Goal: Information Seeking & Learning: Learn about a topic

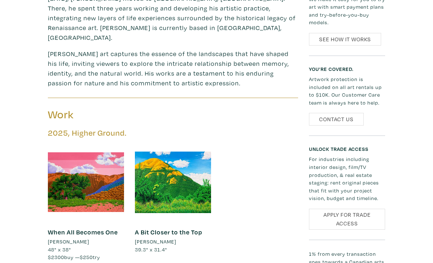
scroll to position [476, 0]
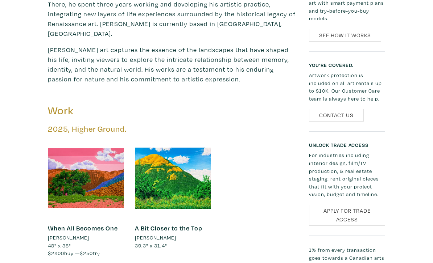
click at [55, 225] on link "When All Becomes One" at bounding box center [83, 229] width 70 height 8
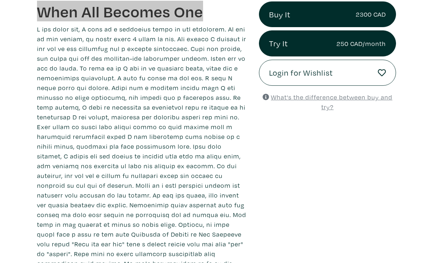
scroll to position [244, 0]
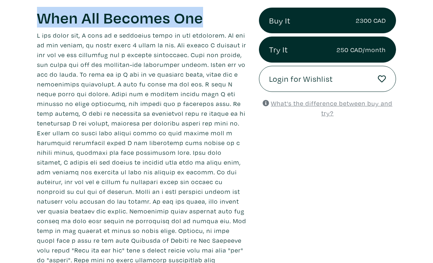
click at [43, 38] on p at bounding box center [142, 163] width 211 height 264
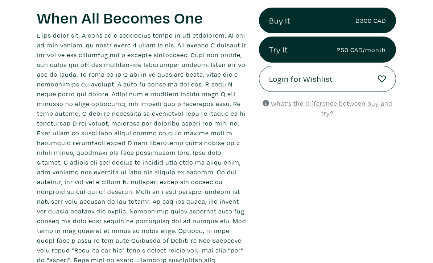
click at [39, 38] on p at bounding box center [142, 163] width 211 height 264
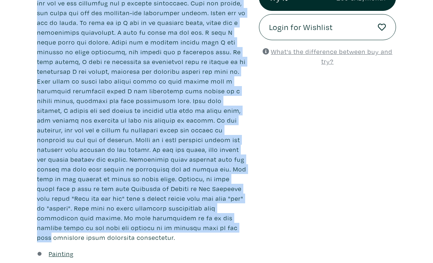
scroll to position [297, 0]
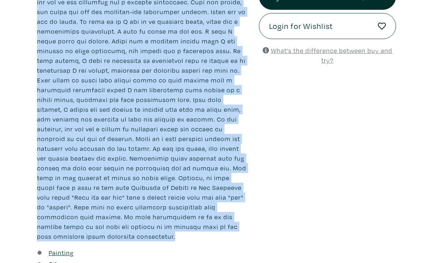
copy p "A few years ago, I went to a beautiful place in the mountains. To get to the su…"
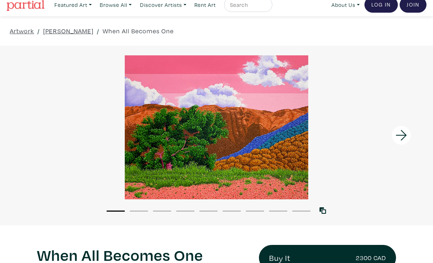
scroll to position [0, 0]
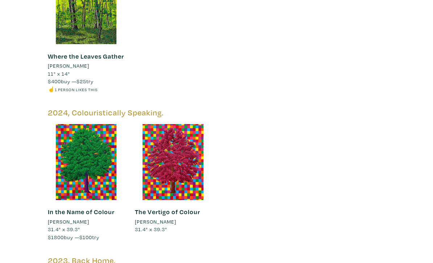
scroll to position [797, 0]
click at [69, 124] on div at bounding box center [86, 162] width 76 height 76
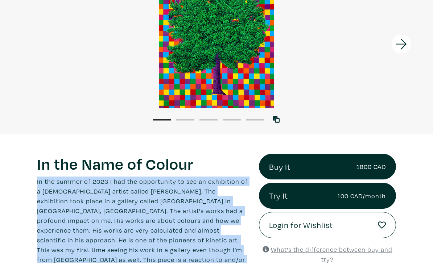
scroll to position [97, 0]
